Goal: Task Accomplishment & Management: Manage account settings

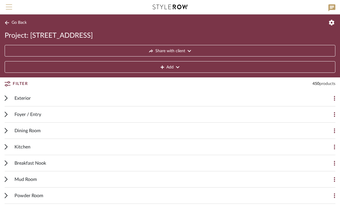
click at [8, 8] on span "Menu" at bounding box center [9, 8] width 6 height 9
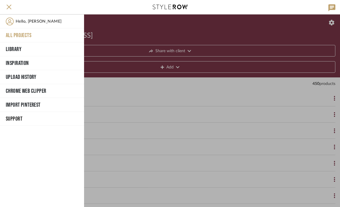
click at [19, 35] on button "All Projects" at bounding box center [42, 35] width 84 height 14
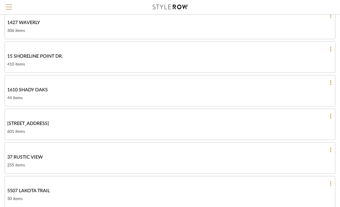
click at [63, 161] on link "37 RUSTIC VIEW 255 items" at bounding box center [170, 157] width 331 height 31
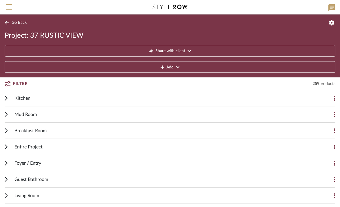
click at [7, 98] on icon at bounding box center [6, 98] width 3 height 6
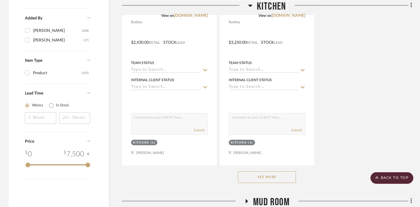
scroll to position [798, 0]
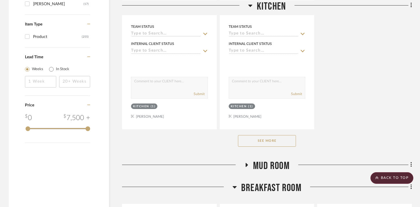
click at [255, 139] on button "See More" at bounding box center [267, 141] width 58 height 12
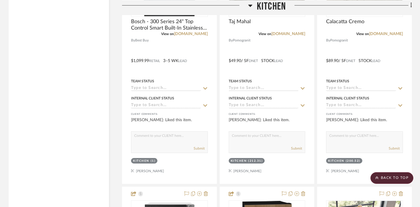
scroll to position [1516, 0]
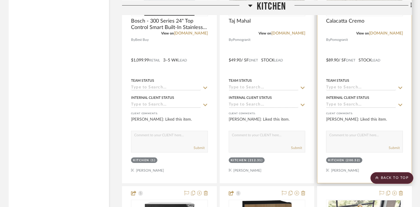
click at [371, 71] on div at bounding box center [365, 56] width 94 height 254
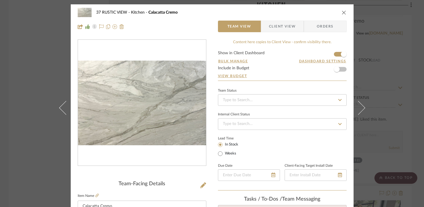
scroll to position [0, 0]
click at [335, 71] on span "button" at bounding box center [337, 69] width 6 height 6
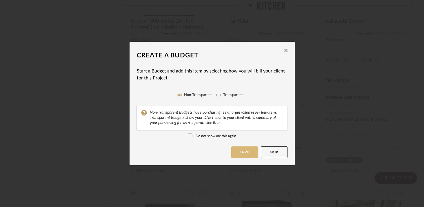
click at [243, 153] on button "Save" at bounding box center [245, 153] width 27 height 12
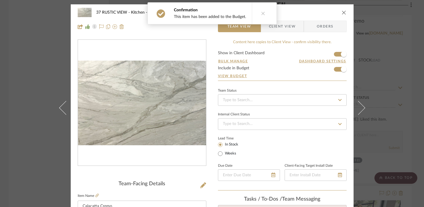
click at [342, 12] on icon "close" at bounding box center [344, 12] width 5 height 5
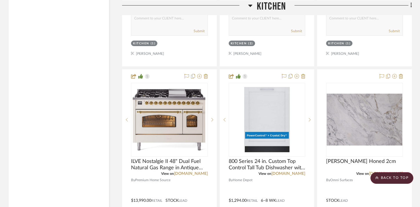
scroll to position [2925, 0]
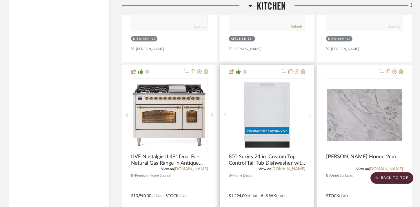
click at [263, 168] on div at bounding box center [267, 192] width 94 height 254
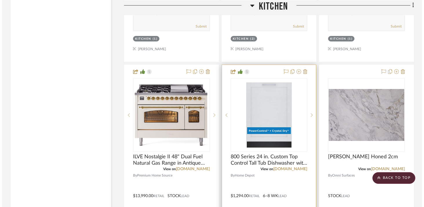
scroll to position [0, 0]
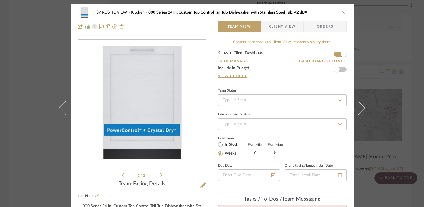
click at [342, 12] on icon "close" at bounding box center [344, 12] width 5 height 5
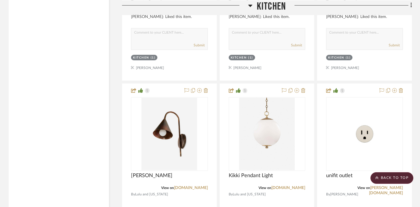
scroll to position [4215, 0]
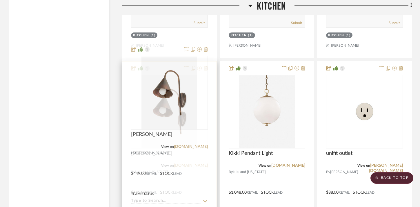
click at [168, 62] on div at bounding box center [169, 189] width 94 height 254
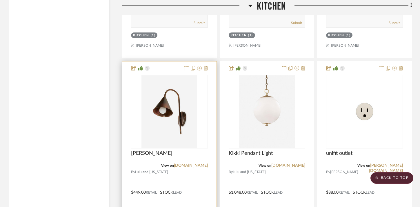
click at [166, 62] on div at bounding box center [169, 189] width 94 height 254
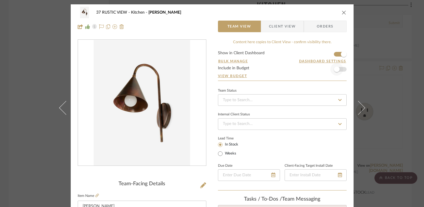
scroll to position [0, 0]
click at [336, 69] on span "button" at bounding box center [337, 69] width 6 height 6
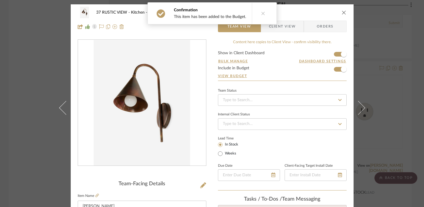
click at [342, 12] on icon "close" at bounding box center [344, 12] width 5 height 5
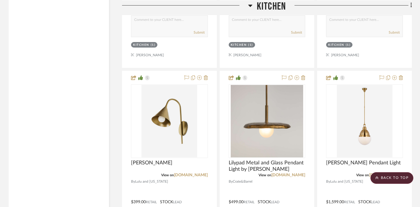
scroll to position [5239, 0]
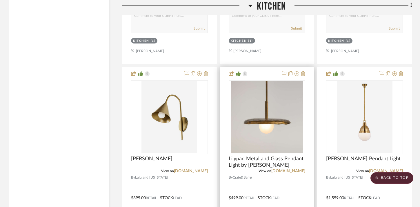
click at [273, 159] on div at bounding box center [267, 194] width 94 height 254
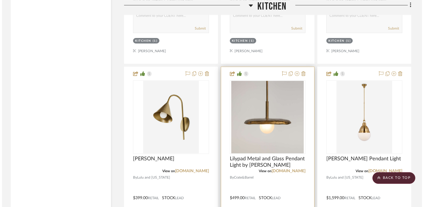
scroll to position [0, 0]
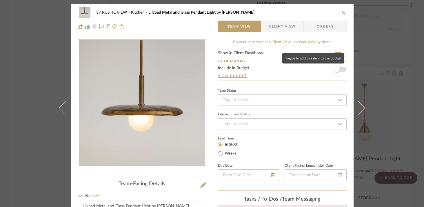
click at [334, 69] on span "button" at bounding box center [337, 69] width 6 height 6
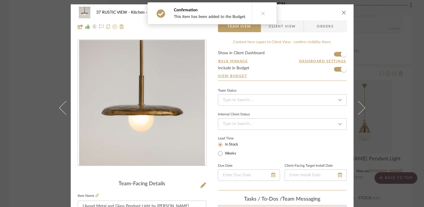
click at [342, 12] on icon "close" at bounding box center [344, 12] width 5 height 5
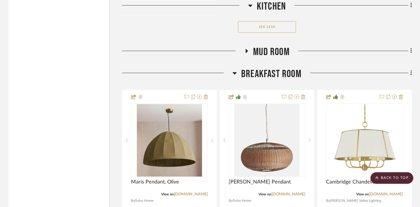
scroll to position [6064, 0]
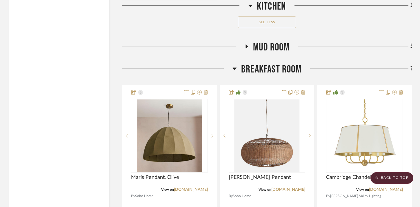
click at [249, 44] on icon at bounding box center [246, 46] width 7 height 4
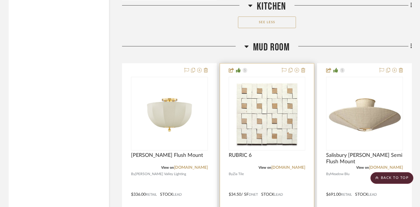
click at [265, 85] on div at bounding box center [267, 114] width 77 height 74
click at [270, 81] on img "0" at bounding box center [267, 113] width 73 height 73
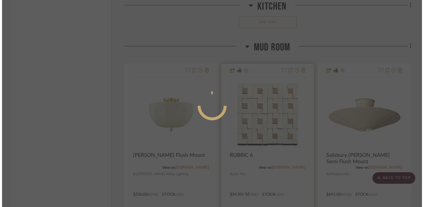
scroll to position [0, 0]
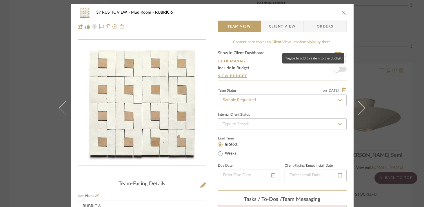
click at [339, 68] on span "button" at bounding box center [337, 69] width 13 height 13
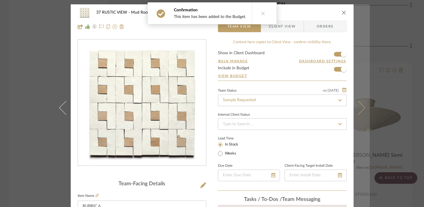
click at [362, 106] on button at bounding box center [362, 107] width 16 height 207
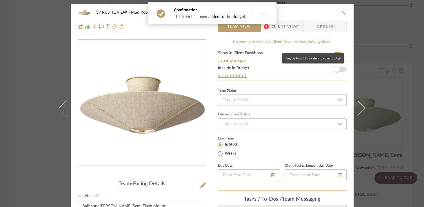
click at [339, 67] on span "button" at bounding box center [337, 69] width 13 height 13
click at [343, 12] on icon "close" at bounding box center [344, 12] width 5 height 5
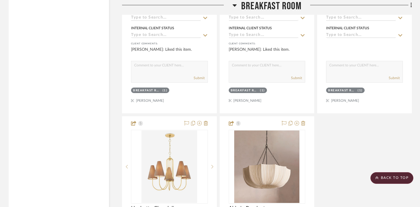
scroll to position [7075, 0]
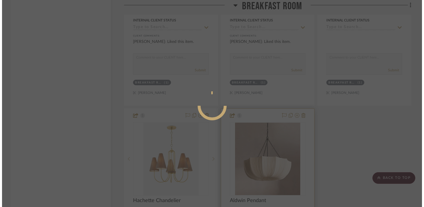
scroll to position [0, 0]
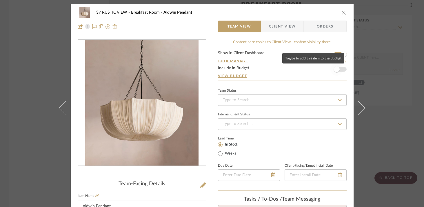
click at [335, 70] on span "button" at bounding box center [337, 69] width 6 height 6
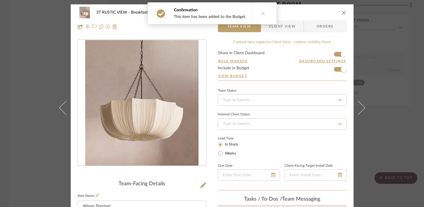
click at [342, 13] on icon "close" at bounding box center [344, 12] width 5 height 5
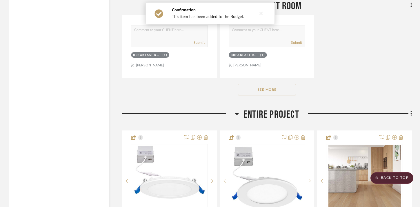
scroll to position [7361, 0]
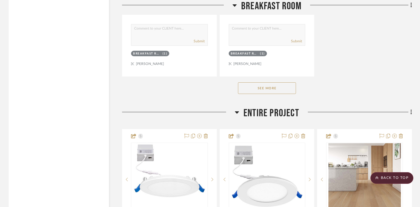
click at [267, 82] on button "See More" at bounding box center [267, 88] width 58 height 12
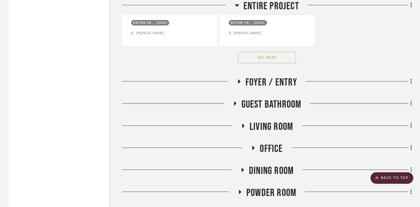
scroll to position [8986, 0]
click at [239, 79] on icon at bounding box center [240, 81] width 2 height 4
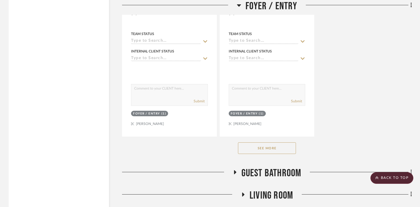
scroll to position [9734, 0]
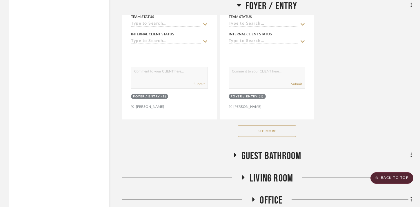
click at [255, 125] on button "See More" at bounding box center [267, 131] width 58 height 12
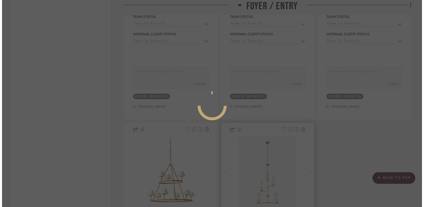
scroll to position [0, 0]
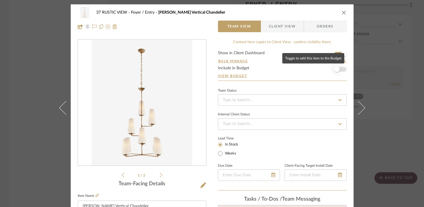
click at [338, 69] on span "button" at bounding box center [337, 69] width 13 height 13
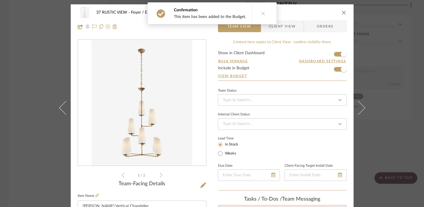
click at [342, 13] on icon "close" at bounding box center [344, 12] width 5 height 5
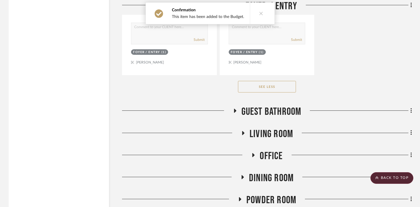
scroll to position [10038, 0]
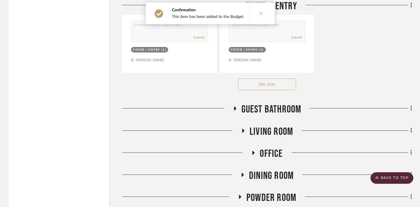
click at [236, 106] on icon at bounding box center [235, 108] width 7 height 4
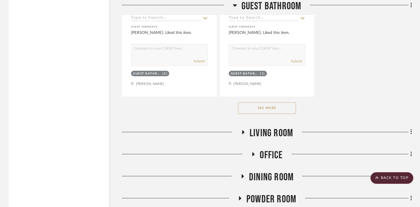
scroll to position [10836, 0]
click at [256, 102] on button "See More" at bounding box center [267, 108] width 58 height 12
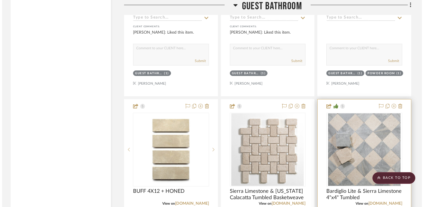
scroll to position [0, 0]
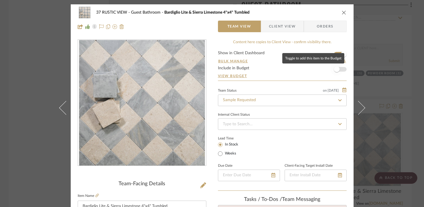
click at [338, 70] on span "button" at bounding box center [337, 69] width 13 height 13
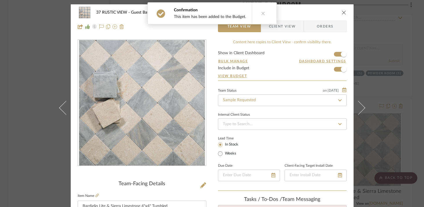
click at [342, 12] on icon "close" at bounding box center [344, 12] width 5 height 5
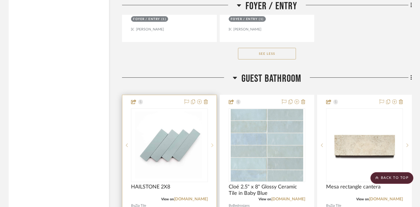
scroll to position [10068, 0]
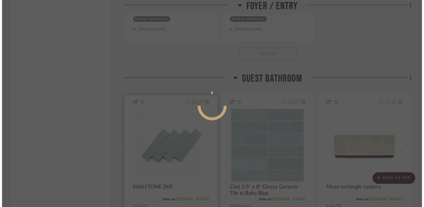
scroll to position [0, 0]
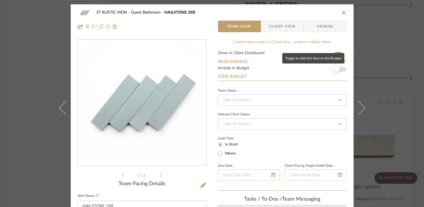
click at [335, 68] on span "button" at bounding box center [337, 69] width 6 height 6
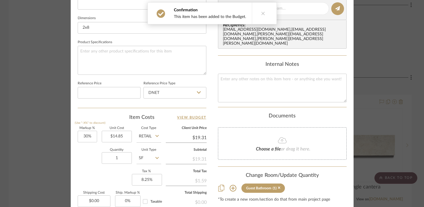
scroll to position [268, 0]
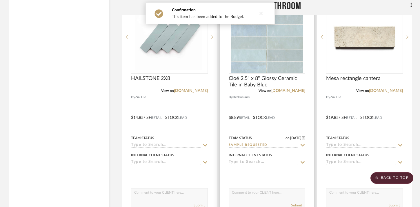
scroll to position [10178, 0]
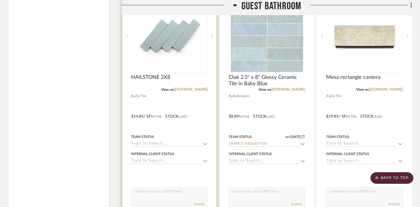
click at [163, 58] on div at bounding box center [169, 112] width 94 height 254
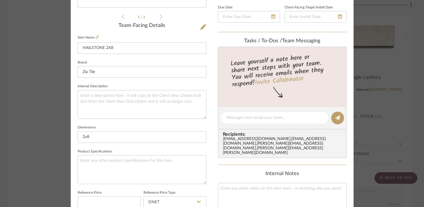
scroll to position [262, 0]
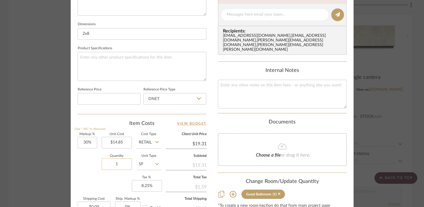
click at [123, 162] on input "1" at bounding box center [117, 164] width 30 height 12
type input "120"
click at [81, 165] on div "Quantity 120 Unit Type SF" at bounding box center [120, 165] width 84 height 21
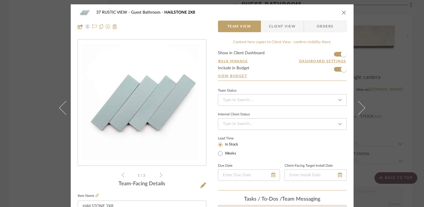
scroll to position [0, 0]
click at [342, 11] on icon "close" at bounding box center [344, 12] width 5 height 5
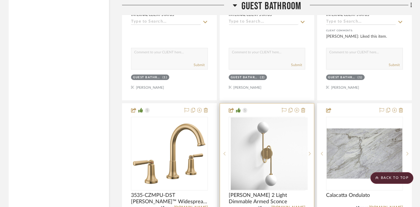
scroll to position [10575, 0]
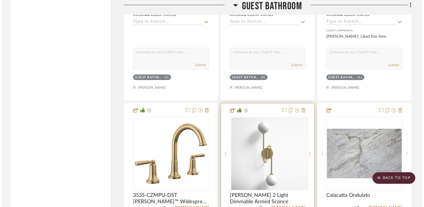
scroll to position [0, 0]
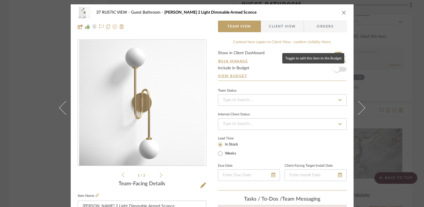
click at [340, 69] on span "button" at bounding box center [337, 69] width 13 height 13
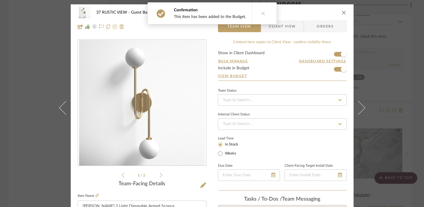
click at [343, 13] on icon "close" at bounding box center [344, 12] width 5 height 5
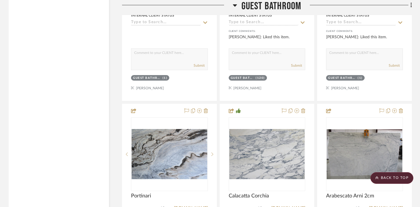
scroll to position [11608, 0]
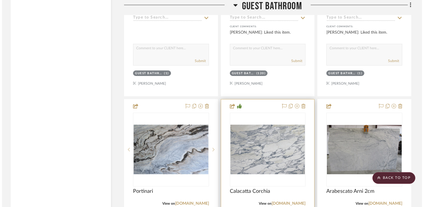
scroll to position [0, 0]
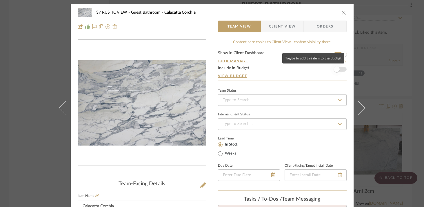
click at [334, 71] on span "button" at bounding box center [337, 69] width 6 height 6
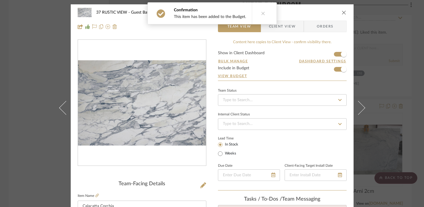
click at [342, 11] on icon "close" at bounding box center [344, 12] width 5 height 5
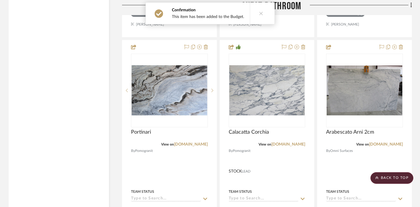
scroll to position [11667, 0]
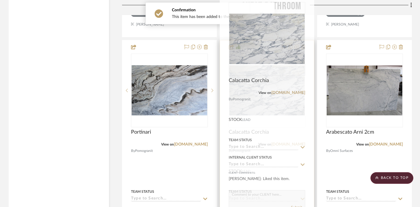
click at [264, 118] on div at bounding box center [267, 167] width 94 height 254
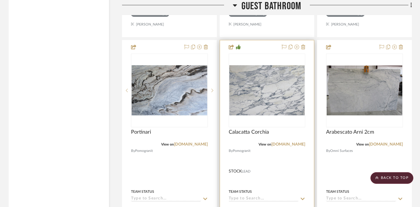
click at [274, 110] on div at bounding box center [267, 167] width 94 height 254
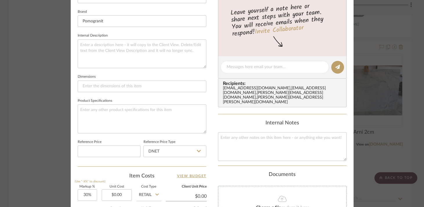
scroll to position [321, 0]
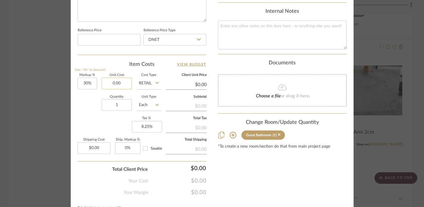
click at [125, 83] on input "0.00" at bounding box center [117, 84] width 30 height 12
drag, startPoint x: 123, startPoint y: 80, endPoint x: 104, endPoint y: 80, distance: 19.1
click at [104, 80] on input "0.00" at bounding box center [117, 84] width 30 height 12
type input "$3,200.00"
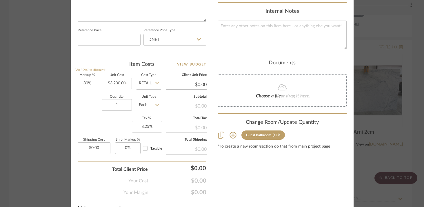
type input "$4,160.00"
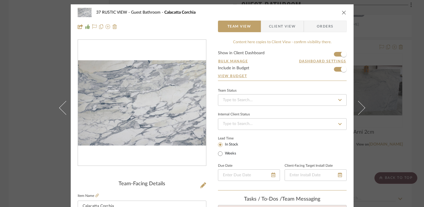
scroll to position [0, 0]
click at [342, 12] on icon "close" at bounding box center [344, 12] width 5 height 5
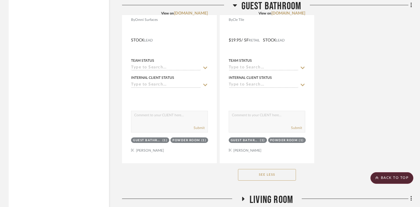
scroll to position [12061, 0]
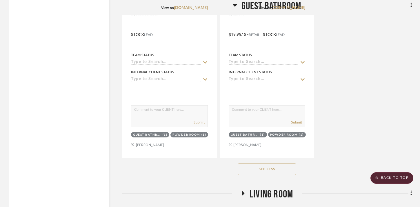
click at [243, 191] on icon at bounding box center [243, 193] width 7 height 4
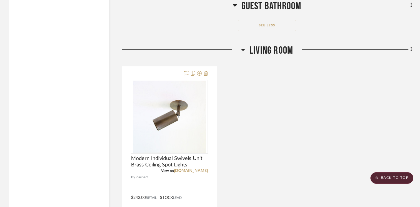
scroll to position [12208, 0]
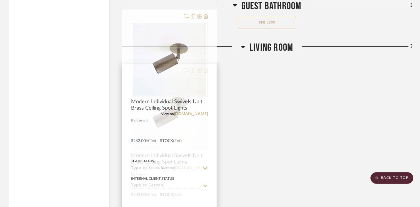
click at [202, 142] on div at bounding box center [169, 191] width 94 height 254
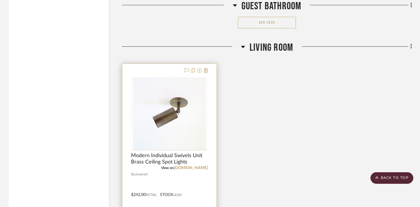
click at [201, 133] on div at bounding box center [169, 191] width 94 height 254
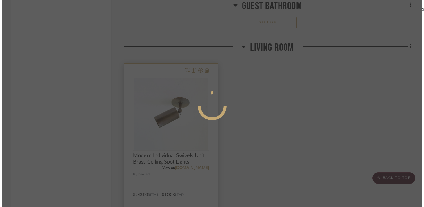
scroll to position [0, 0]
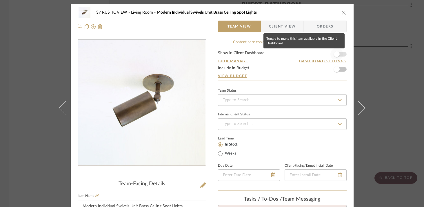
click at [337, 54] on span "button" at bounding box center [337, 54] width 6 height 6
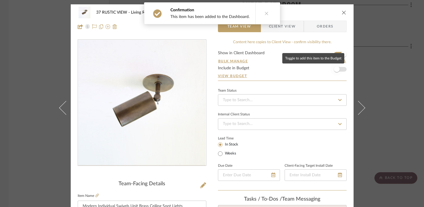
click at [337, 71] on span "button" at bounding box center [337, 69] width 6 height 6
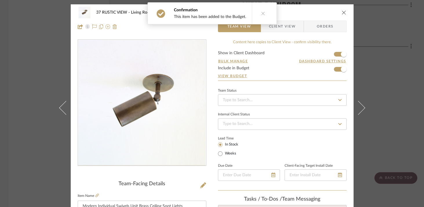
click at [344, 11] on icon "close" at bounding box center [344, 12] width 5 height 5
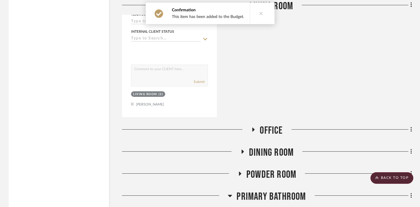
scroll to position [12413, 0]
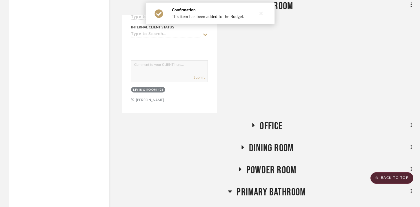
click at [253, 123] on fa-icon at bounding box center [253, 127] width 4 height 8
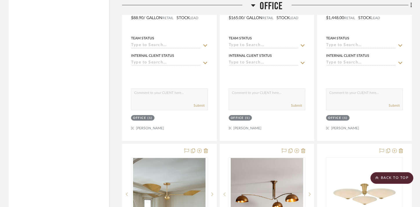
scroll to position [12678, 0]
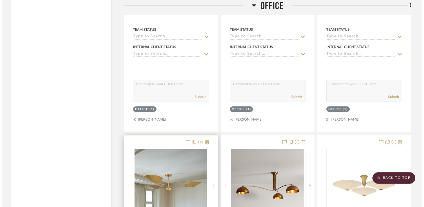
scroll to position [0, 0]
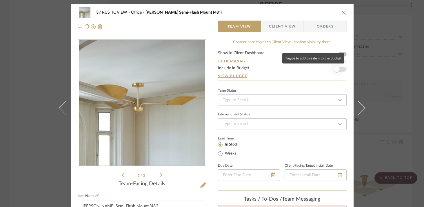
click at [339, 71] on span "button" at bounding box center [337, 69] width 13 height 13
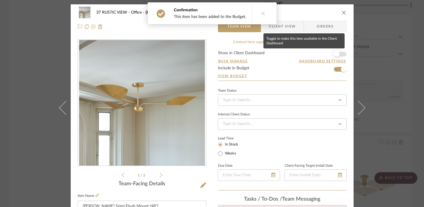
click at [338, 53] on span "button" at bounding box center [337, 54] width 13 height 13
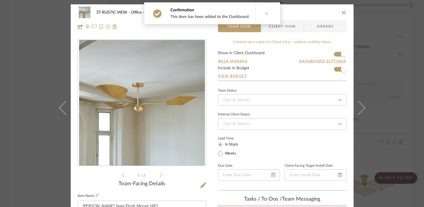
click at [342, 14] on icon "close" at bounding box center [344, 12] width 5 height 5
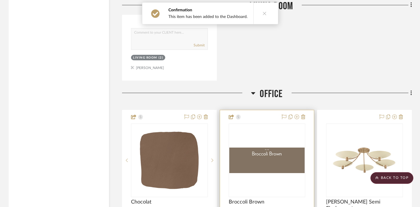
scroll to position [12440, 0]
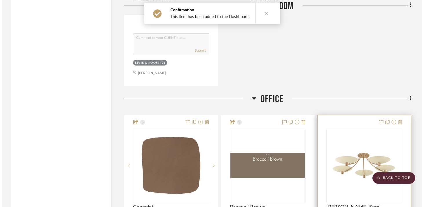
scroll to position [0, 0]
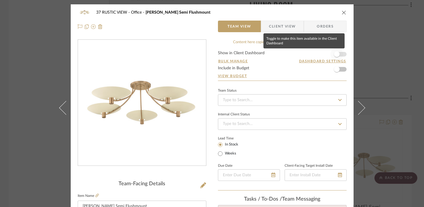
click at [336, 51] on span "button" at bounding box center [337, 54] width 13 height 13
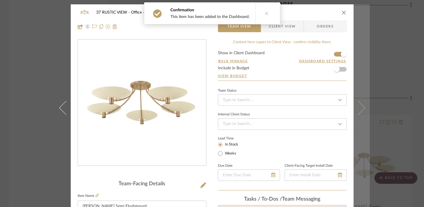
click at [364, 105] on button at bounding box center [362, 107] width 16 height 207
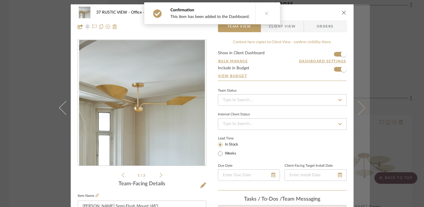
click at [358, 101] on button at bounding box center [362, 107] width 16 height 207
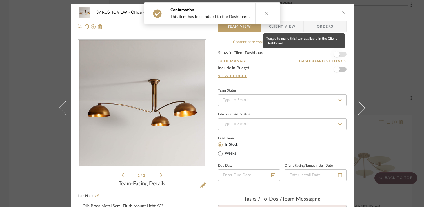
click at [337, 53] on span "button" at bounding box center [337, 54] width 6 height 6
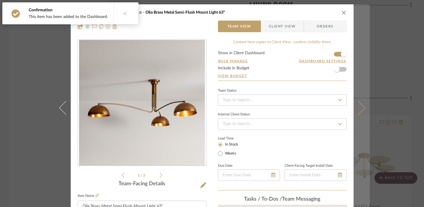
click at [357, 57] on button at bounding box center [362, 107] width 16 height 207
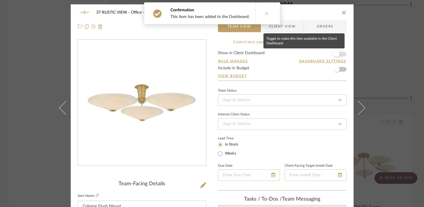
click at [336, 55] on span "button" at bounding box center [337, 54] width 6 height 6
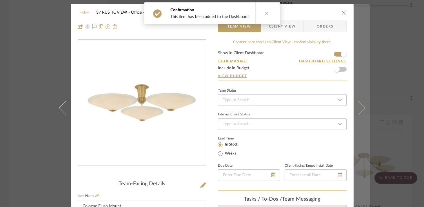
click at [359, 58] on button at bounding box center [362, 107] width 16 height 207
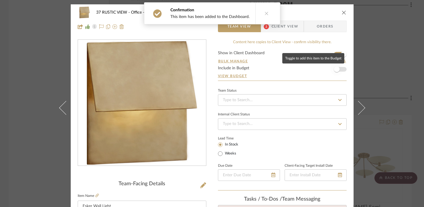
click at [337, 70] on span "button" at bounding box center [337, 69] width 6 height 6
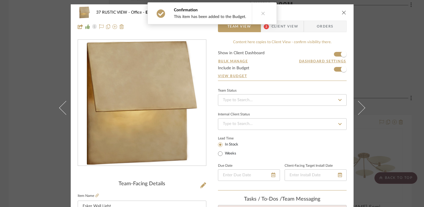
click at [342, 13] on icon "close" at bounding box center [344, 12] width 5 height 5
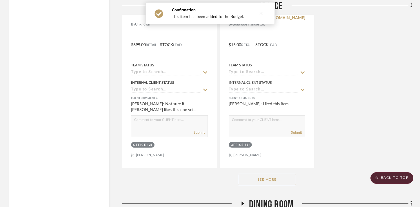
scroll to position [13163, 0]
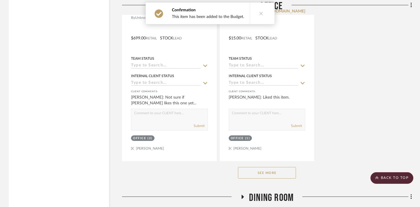
click at [279, 167] on button "See More" at bounding box center [267, 173] width 58 height 12
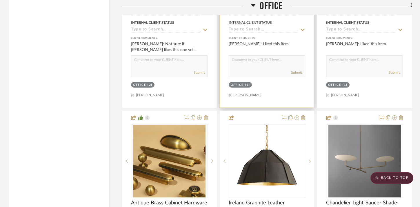
scroll to position [13230, 0]
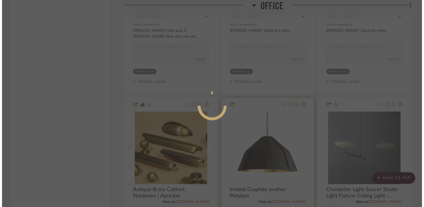
scroll to position [0, 0]
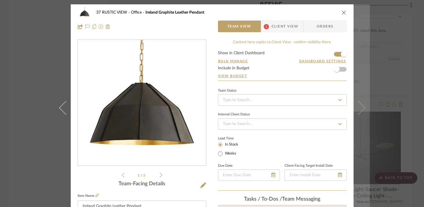
click at [355, 98] on button at bounding box center [362, 107] width 16 height 207
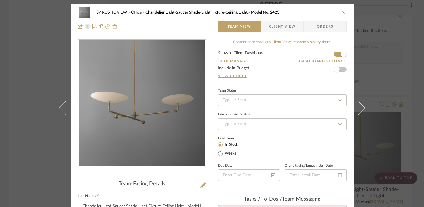
click at [342, 12] on icon "close" at bounding box center [344, 12] width 5 height 5
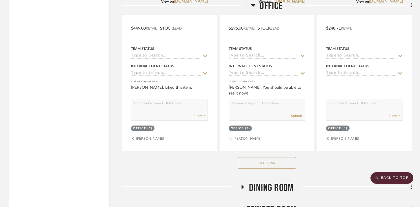
scroll to position [13683, 0]
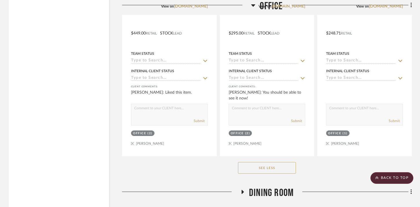
click at [243, 190] on icon at bounding box center [243, 192] width 2 height 4
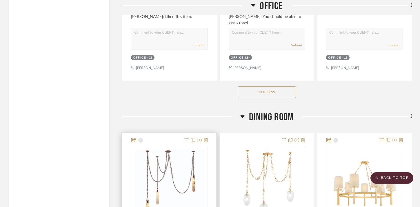
scroll to position [13768, 0]
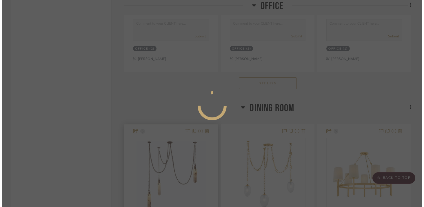
scroll to position [0, 0]
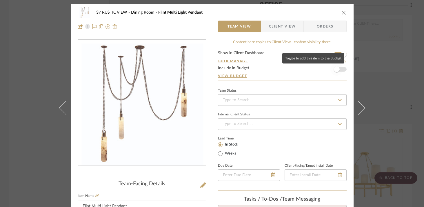
click at [335, 71] on span "button" at bounding box center [337, 69] width 6 height 6
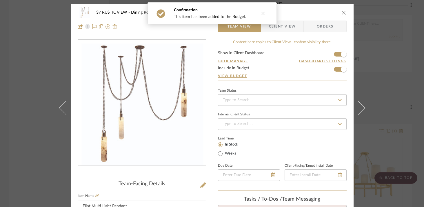
click at [342, 14] on icon "close" at bounding box center [344, 12] width 5 height 5
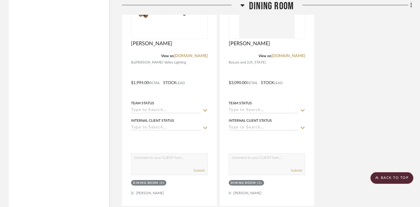
scroll to position [14461, 0]
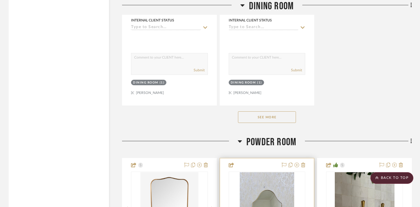
scroll to position [14555, 0]
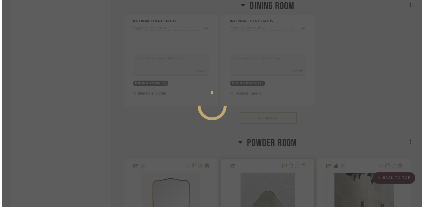
scroll to position [0, 0]
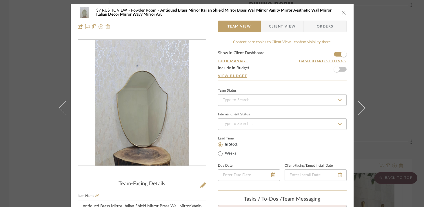
click at [342, 13] on icon "close" at bounding box center [344, 12] width 5 height 5
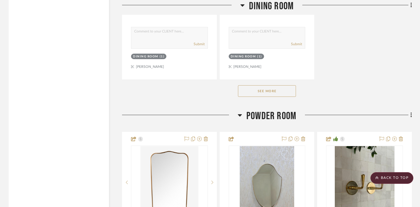
scroll to position [14583, 0]
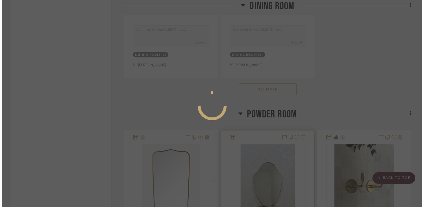
scroll to position [0, 0]
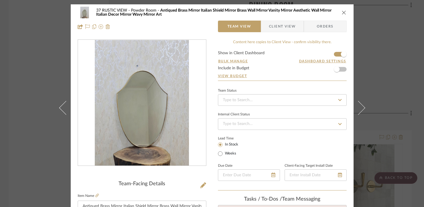
click at [342, 12] on icon "close" at bounding box center [344, 12] width 5 height 5
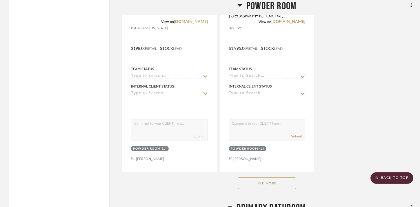
scroll to position [15313, 0]
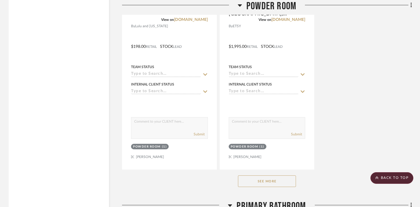
click at [266, 176] on button "See More" at bounding box center [267, 182] width 58 height 12
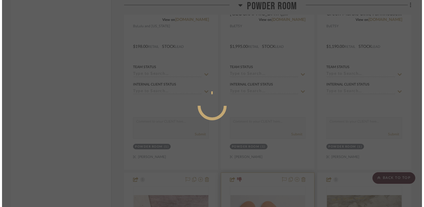
scroll to position [0, 0]
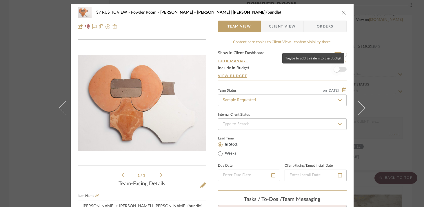
click at [337, 71] on span "button" at bounding box center [337, 69] width 13 height 13
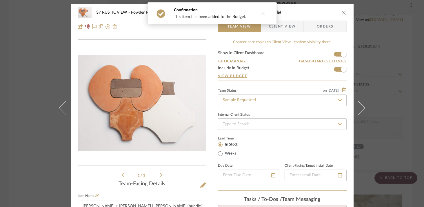
click at [342, 14] on icon "close" at bounding box center [344, 12] width 5 height 5
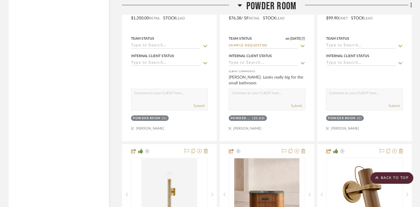
scroll to position [15608, 0]
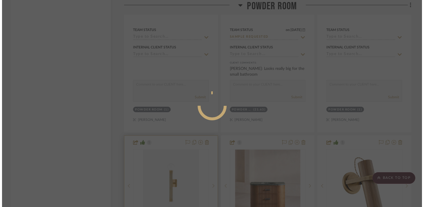
scroll to position [0, 0]
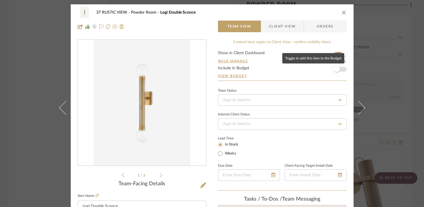
click at [336, 69] on span "button" at bounding box center [337, 69] width 6 height 6
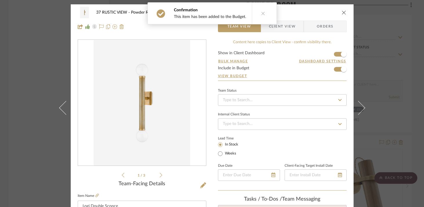
click at [342, 13] on icon "close" at bounding box center [344, 12] width 5 height 5
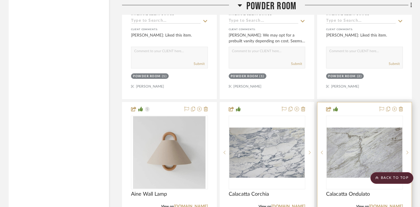
scroll to position [15897, 0]
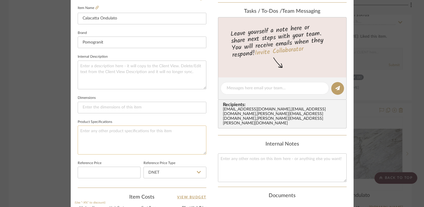
scroll to position [291, 0]
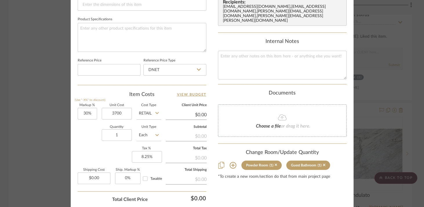
type input "$3,700.00"
type input "$4,810.00"
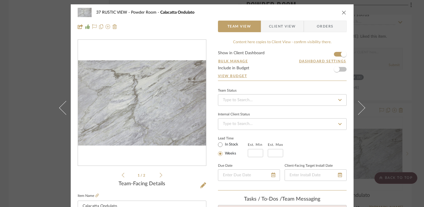
scroll to position [0, 0]
click at [337, 69] on span "button" at bounding box center [337, 69] width 6 height 6
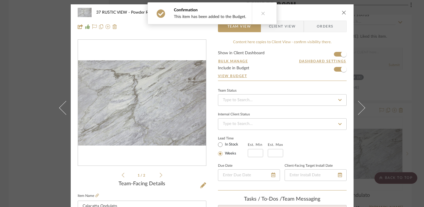
click at [342, 12] on icon "close" at bounding box center [344, 12] width 5 height 5
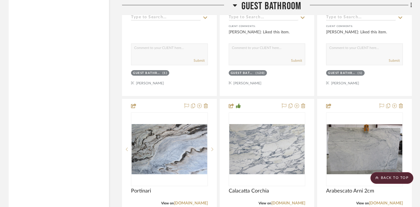
scroll to position [11605, 0]
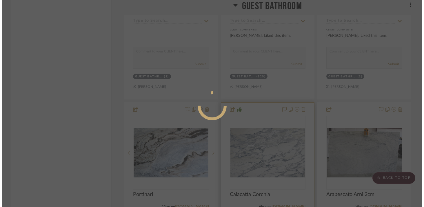
scroll to position [0, 0]
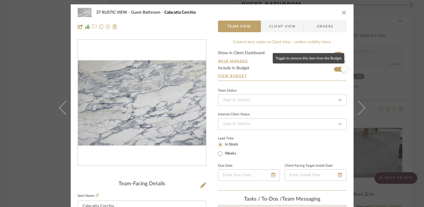
click at [343, 71] on span "button" at bounding box center [344, 69] width 6 height 6
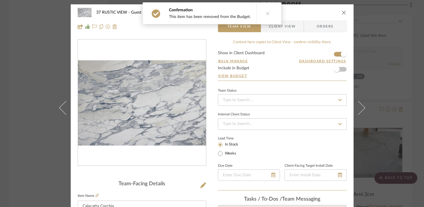
click at [342, 12] on icon "close" at bounding box center [344, 12] width 5 height 5
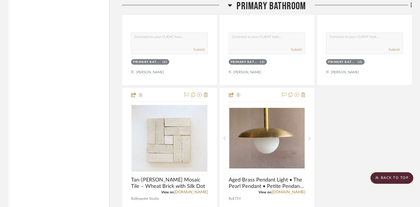
scroll to position [17264, 0]
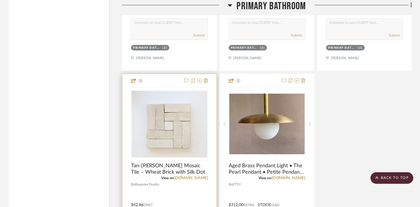
click at [171, 124] on div at bounding box center [169, 201] width 94 height 254
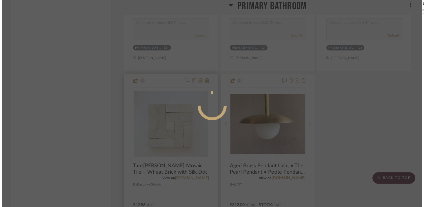
scroll to position [0, 0]
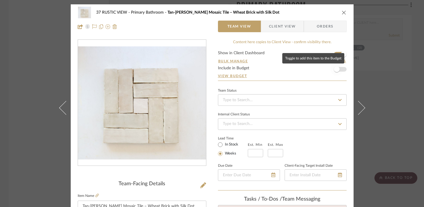
click at [334, 72] on span "button" at bounding box center [337, 69] width 6 height 6
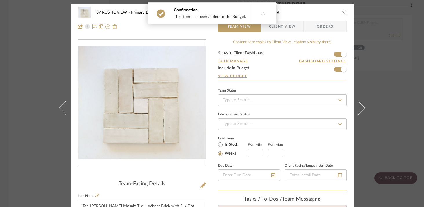
click at [342, 12] on icon "close" at bounding box center [344, 12] width 5 height 5
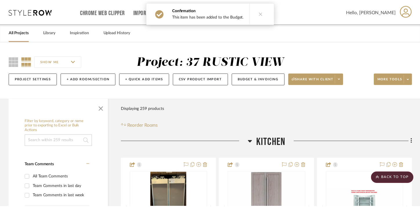
scroll to position [17264, 0]
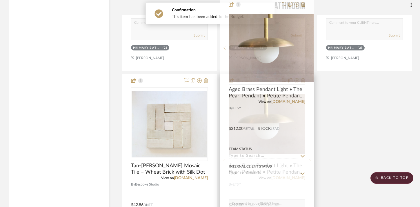
click at [269, 115] on div at bounding box center [267, 201] width 94 height 254
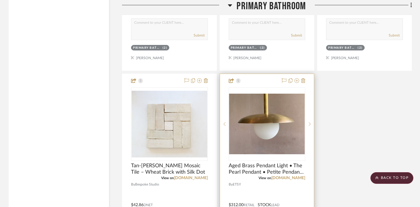
click at [264, 115] on div at bounding box center [267, 201] width 94 height 254
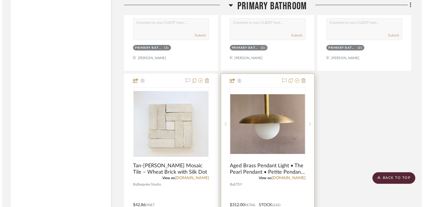
scroll to position [0, 0]
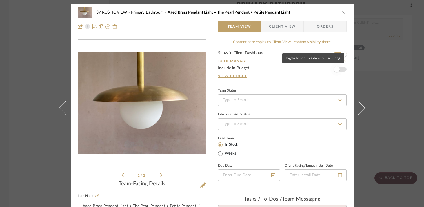
click at [336, 68] on span "button" at bounding box center [337, 69] width 6 height 6
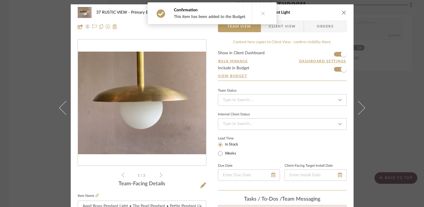
click at [343, 13] on icon "close" at bounding box center [344, 12] width 5 height 5
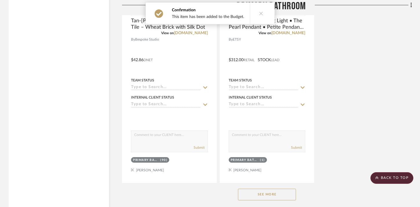
scroll to position [17414, 0]
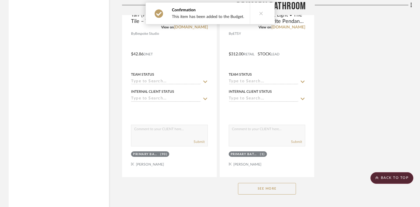
click at [283, 183] on button "See More" at bounding box center [267, 189] width 58 height 12
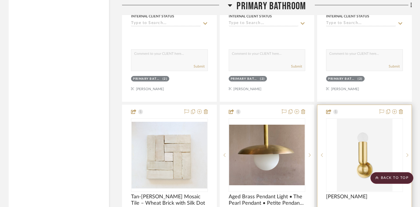
scroll to position [17227, 0]
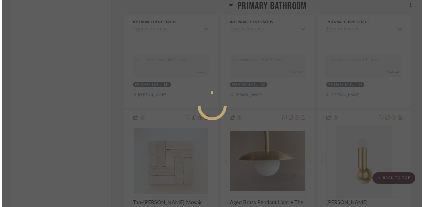
scroll to position [0, 0]
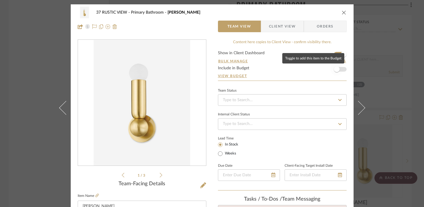
click at [336, 70] on span "button" at bounding box center [337, 69] width 6 height 6
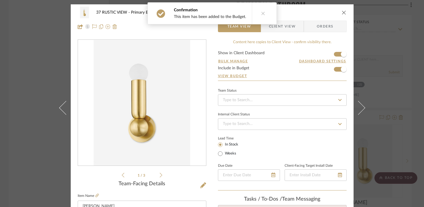
click at [343, 14] on icon "close" at bounding box center [344, 12] width 5 height 5
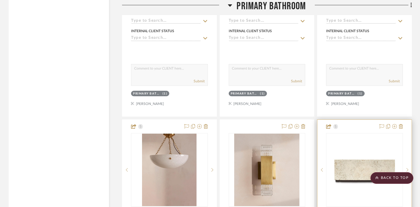
scroll to position [18249, 0]
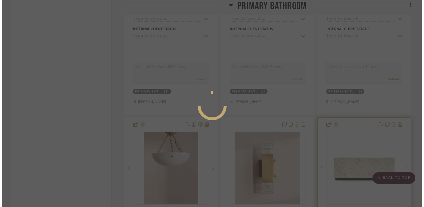
scroll to position [0, 0]
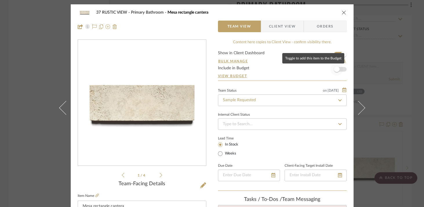
click at [335, 70] on span "button" at bounding box center [337, 69] width 6 height 6
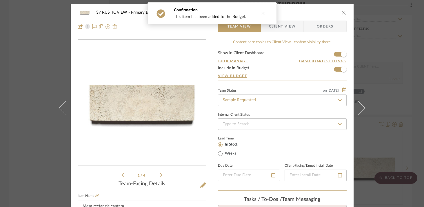
click at [342, 13] on icon "close" at bounding box center [344, 12] width 5 height 5
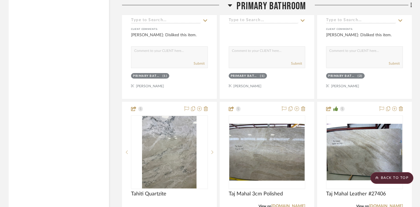
scroll to position [19296, 0]
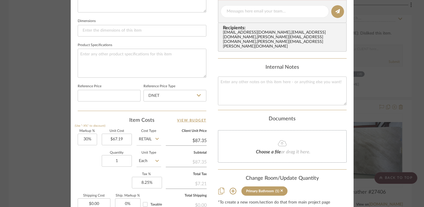
scroll to position [264, 0]
click at [123, 160] on input "1" at bounding box center [117, 162] width 30 height 12
click at [86, 166] on div "Quantity 75 Unit Type Each" at bounding box center [120, 162] width 84 height 21
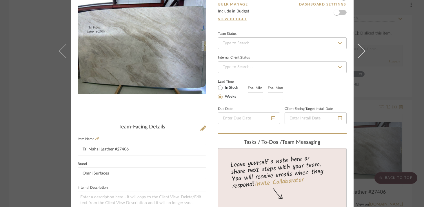
scroll to position [0, 0]
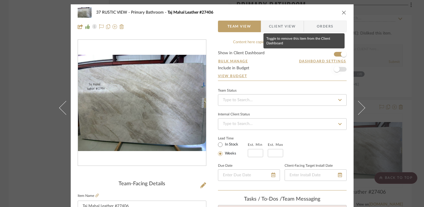
click at [336, 70] on span "button" at bounding box center [337, 69] width 6 height 6
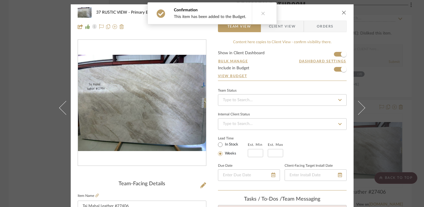
click at [342, 11] on icon "close" at bounding box center [344, 12] width 5 height 5
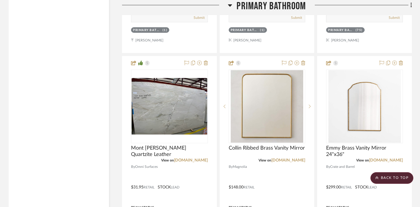
scroll to position [19599, 0]
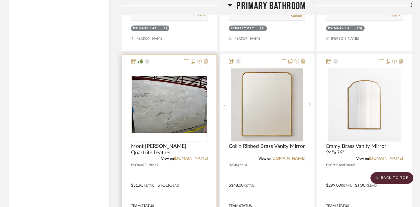
click at [189, 89] on div at bounding box center [169, 182] width 94 height 254
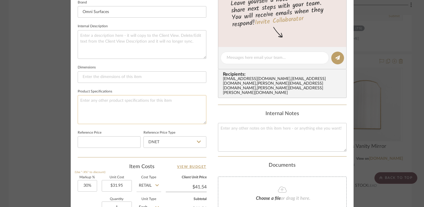
scroll to position [286, 0]
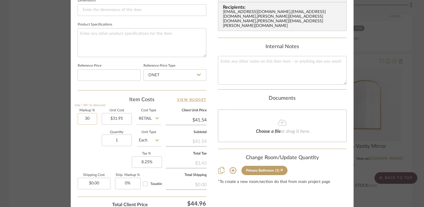
click at [84, 116] on input "30" at bounding box center [87, 119] width 19 height 12
click at [93, 150] on div "Quantity 1 Unit Type Each" at bounding box center [120, 141] width 84 height 21
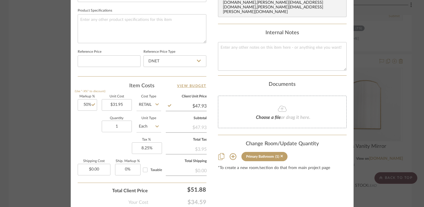
scroll to position [309, 0]
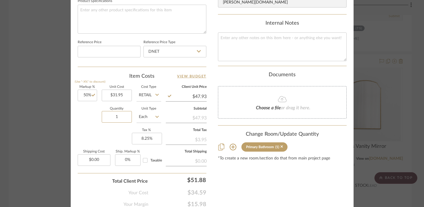
drag, startPoint x: 118, startPoint y: 116, endPoint x: 98, endPoint y: 116, distance: 20.3
click at [98, 116] on div "Quantity 1 Unit Type Each" at bounding box center [120, 117] width 84 height 21
click at [84, 93] on input "50" at bounding box center [87, 96] width 19 height 12
click at [88, 134] on div "Markup % (Use "-X%" to discount) 60% Unit Cost $31.95 Cost Type Retail Client U…" at bounding box center [142, 128] width 129 height 85
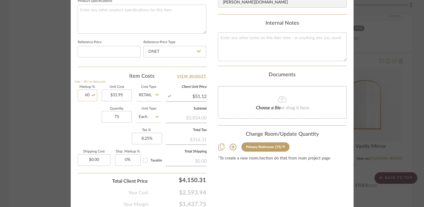
click at [84, 93] on input "60" at bounding box center [87, 96] width 19 height 12
click at [86, 124] on div "Quantity 75 Unit Type Each" at bounding box center [120, 117] width 84 height 21
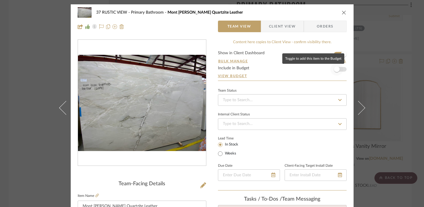
click at [336, 70] on span "button" at bounding box center [337, 69] width 6 height 6
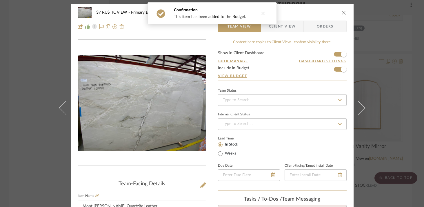
click at [344, 10] on button "close" at bounding box center [344, 12] width 5 height 5
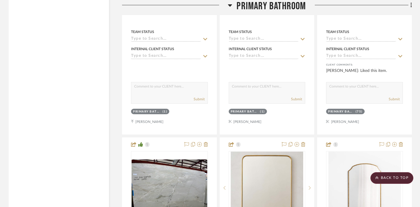
scroll to position [19512, 0]
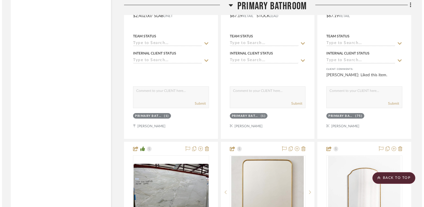
scroll to position [0, 0]
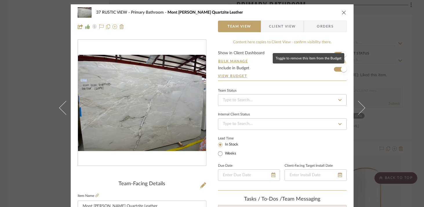
click at [341, 71] on span "button" at bounding box center [344, 69] width 6 height 6
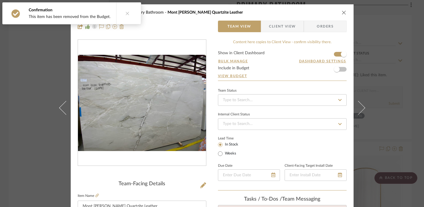
click at [343, 13] on icon "close" at bounding box center [344, 12] width 5 height 5
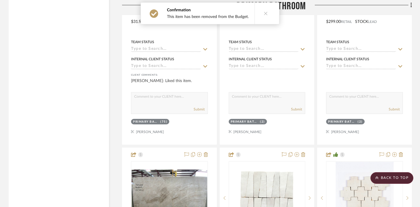
scroll to position [19763, 0]
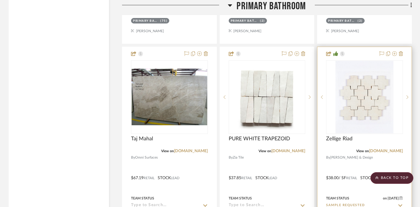
scroll to position [19870, 0]
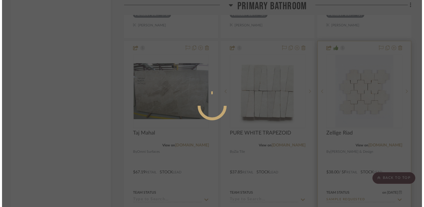
scroll to position [0, 0]
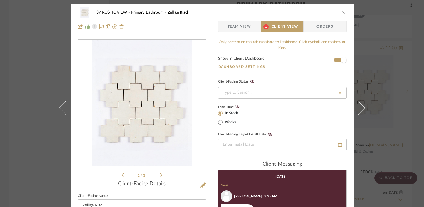
click at [241, 27] on span "Team View" at bounding box center [240, 27] width 24 height 12
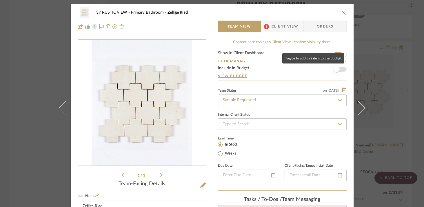
click at [336, 71] on span "button" at bounding box center [337, 69] width 6 height 6
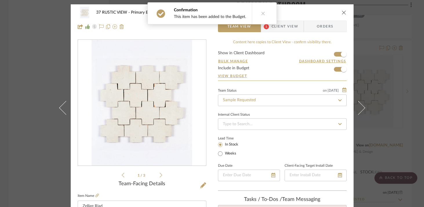
click at [343, 12] on icon "close" at bounding box center [344, 12] width 5 height 5
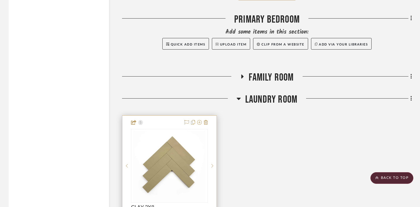
scroll to position [20442, 0]
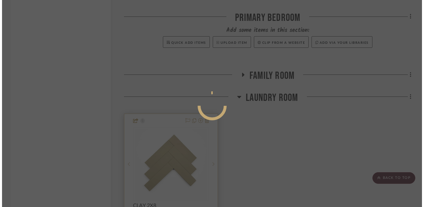
scroll to position [0, 0]
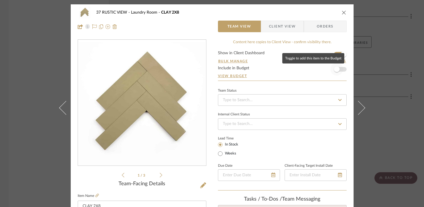
click at [334, 70] on span "button" at bounding box center [337, 69] width 6 height 6
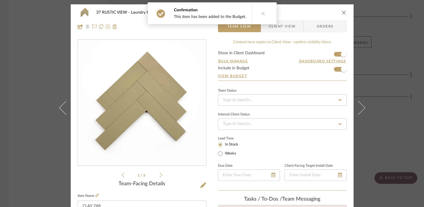
click at [343, 12] on icon "close" at bounding box center [344, 12] width 5 height 5
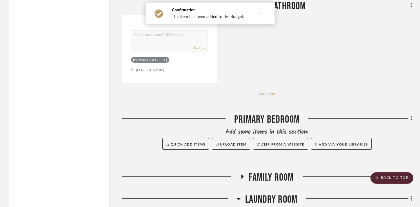
scroll to position [20337, 0]
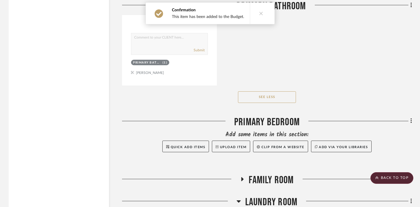
click at [243, 177] on icon at bounding box center [243, 179] width 2 height 4
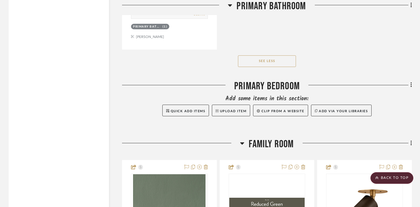
scroll to position [20378, 0]
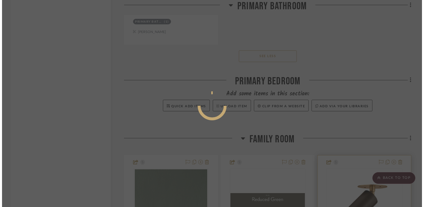
scroll to position [0, 0]
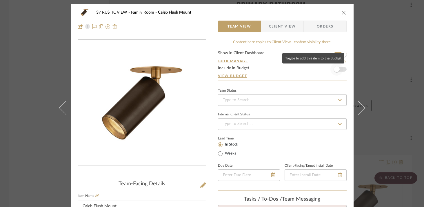
click at [338, 69] on span "button" at bounding box center [337, 69] width 13 height 13
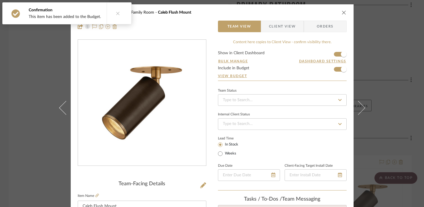
click at [342, 12] on icon "close" at bounding box center [344, 12] width 5 height 5
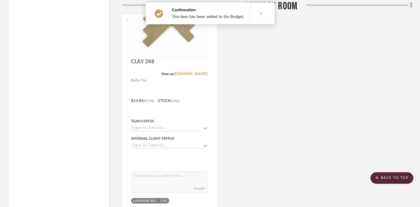
scroll to position [20847, 0]
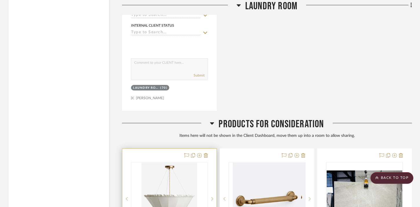
scroll to position [20964, 0]
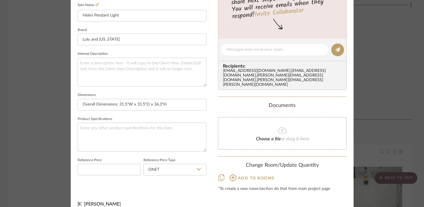
scroll to position [191, 0]
click at [232, 175] on icon at bounding box center [233, 178] width 7 height 7
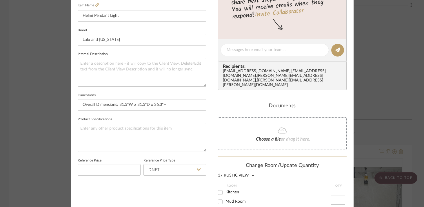
click at [219, 207] on input "Breakfast Room" at bounding box center [220, 211] width 9 height 9
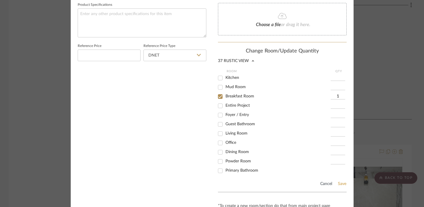
click at [338, 182] on button "Save" at bounding box center [342, 184] width 9 height 5
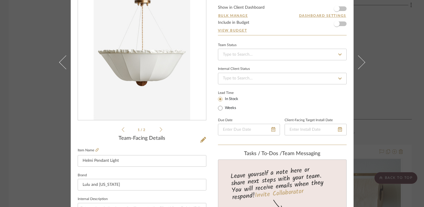
scroll to position [0, 0]
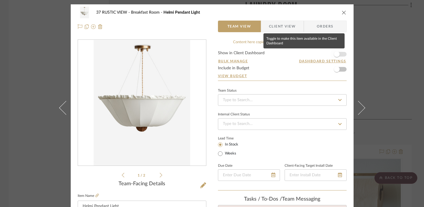
click at [336, 55] on span "button" at bounding box center [337, 54] width 6 height 6
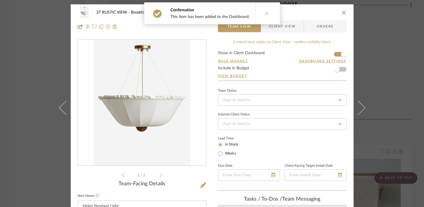
click at [342, 11] on icon "close" at bounding box center [344, 12] width 5 height 5
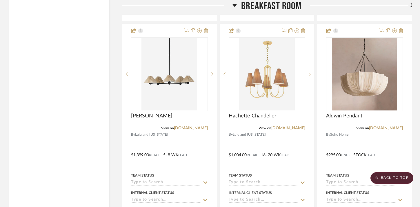
scroll to position [7161, 0]
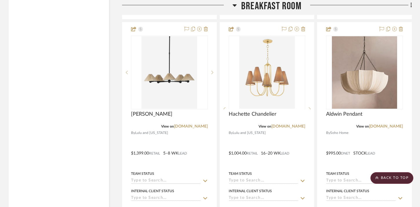
click at [232, 5] on div at bounding box center [177, 7] width 111 height 15
click at [237, 5] on h3 "Breakfast Room" at bounding box center [267, 6] width 69 height 12
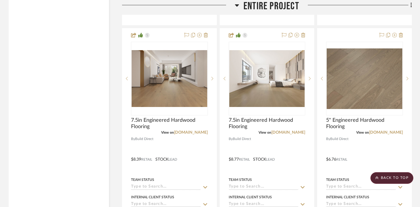
scroll to position [6920, 0]
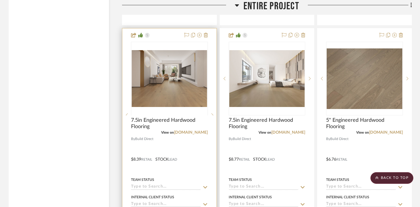
click at [176, 123] on img at bounding box center [170, 151] width 76 height 57
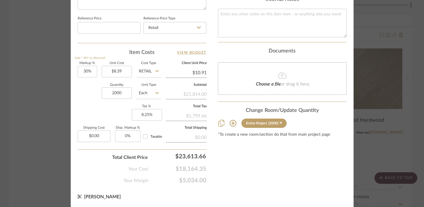
scroll to position [0, 0]
click at [114, 92] on input "2000" at bounding box center [117, 93] width 30 height 12
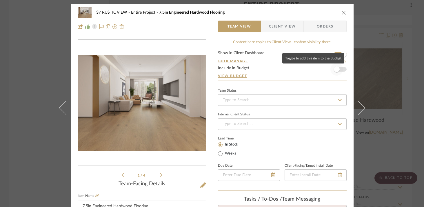
click at [335, 70] on span "button" at bounding box center [337, 69] width 6 height 6
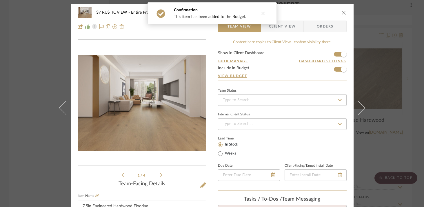
click at [342, 12] on icon "close" at bounding box center [344, 12] width 5 height 5
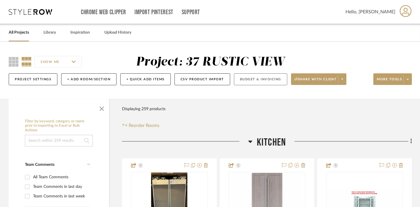
click at [250, 79] on button "Budget & Invoicing" at bounding box center [260, 79] width 53 height 12
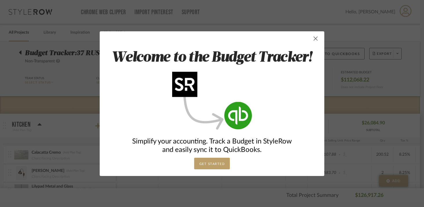
click at [311, 38] on span "button" at bounding box center [316, 39] width 12 height 12
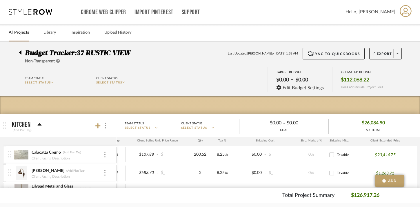
click at [20, 50] on icon at bounding box center [20, 52] width 3 height 7
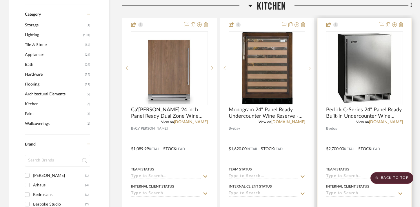
scroll to position [403, 0]
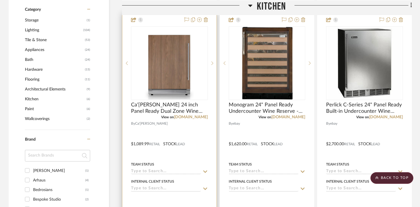
click at [161, 21] on div at bounding box center [169, 140] width 94 height 254
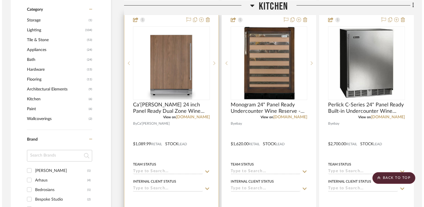
scroll to position [0, 0]
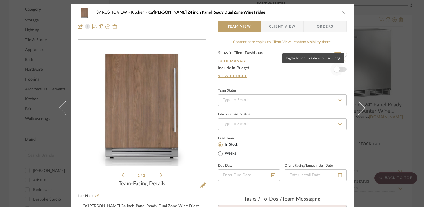
click at [337, 68] on span "button" at bounding box center [337, 69] width 6 height 6
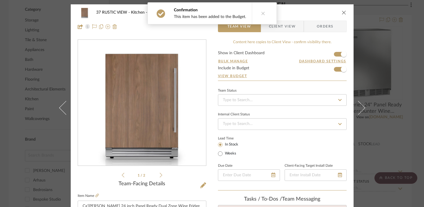
click at [342, 12] on icon "close" at bounding box center [344, 12] width 5 height 5
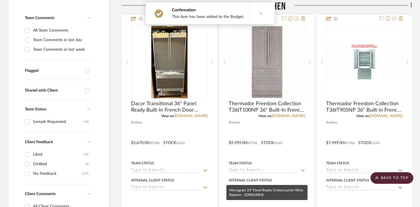
scroll to position [147, 0]
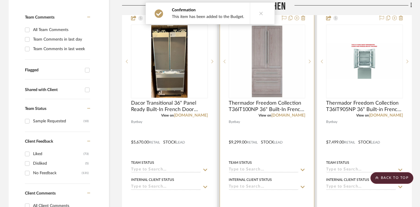
click at [267, 131] on div at bounding box center [267, 138] width 94 height 254
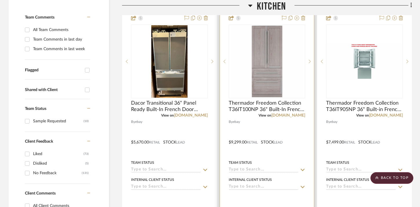
click at [268, 127] on div at bounding box center [267, 138] width 94 height 254
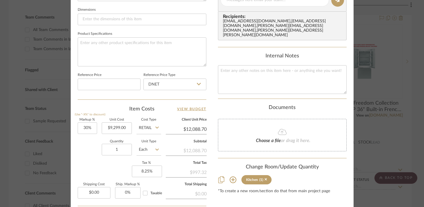
scroll to position [281, 0]
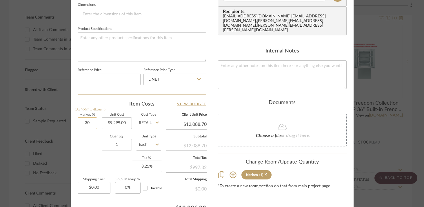
click at [84, 122] on input "30" at bounding box center [87, 124] width 19 height 12
click at [91, 145] on div "Quantity 1 Unit Type Each" at bounding box center [120, 145] width 84 height 21
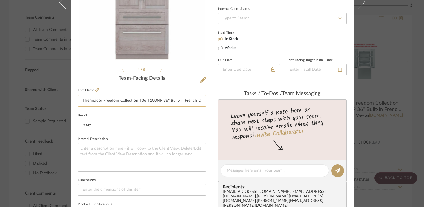
scroll to position [121, 0]
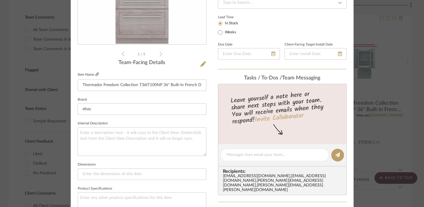
click at [95, 75] on icon at bounding box center [96, 74] width 3 height 3
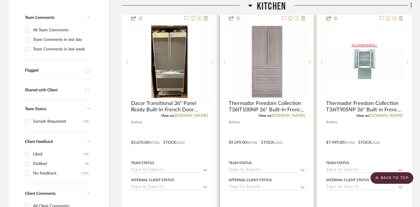
scroll to position [147, 0]
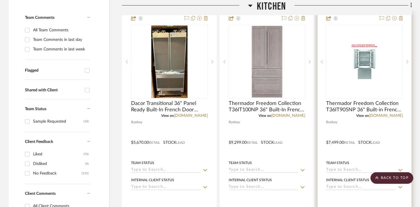
click at [362, 128] on div at bounding box center [365, 139] width 94 height 254
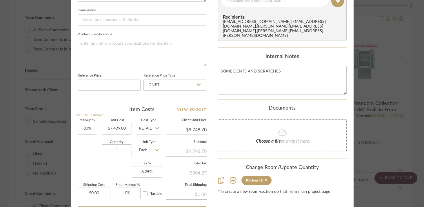
scroll to position [277, 0]
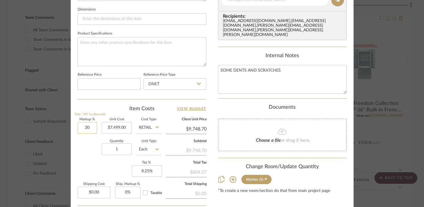
click at [86, 126] on input "30" at bounding box center [87, 128] width 19 height 12
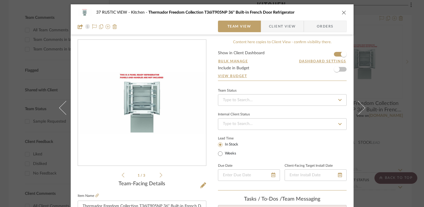
type input "0%"
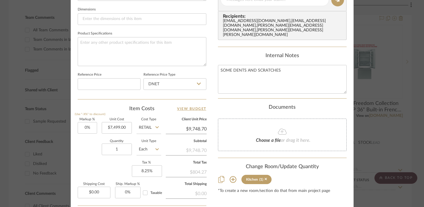
click at [85, 153] on div "Quantity 1 Unit Type Each" at bounding box center [120, 150] width 84 height 21
type input "$7,499.00"
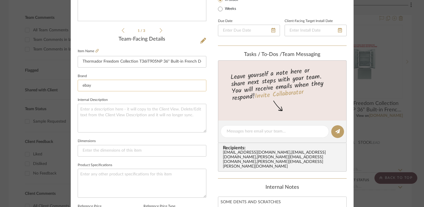
scroll to position [145, 0]
click at [95, 51] on icon at bounding box center [96, 49] width 3 height 3
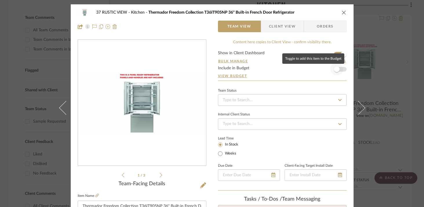
scroll to position [0, 0]
click at [335, 69] on span "button" at bounding box center [337, 69] width 6 height 6
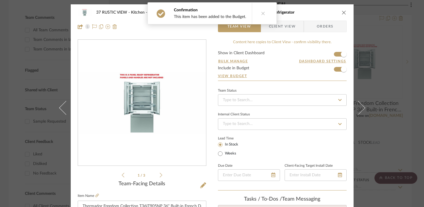
click at [342, 14] on icon "close" at bounding box center [344, 12] width 5 height 5
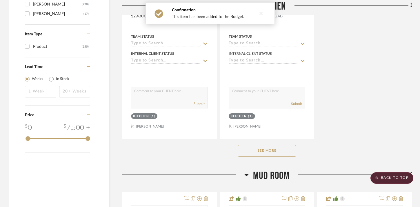
scroll to position [790, 0]
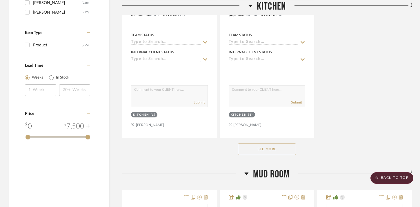
click at [265, 144] on button "See More" at bounding box center [267, 150] width 58 height 12
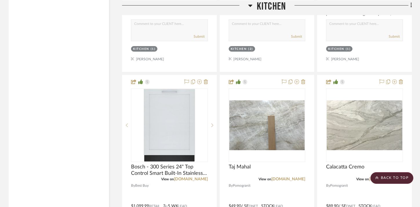
scroll to position [1373, 0]
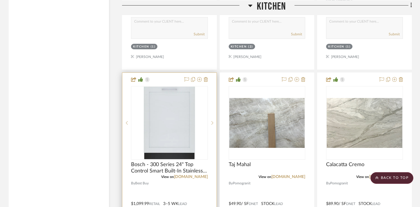
click at [169, 185] on div at bounding box center [169, 200] width 94 height 254
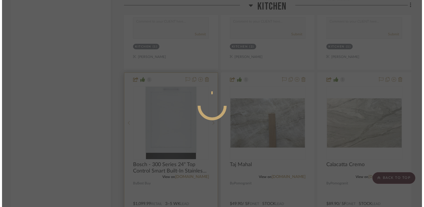
scroll to position [0, 0]
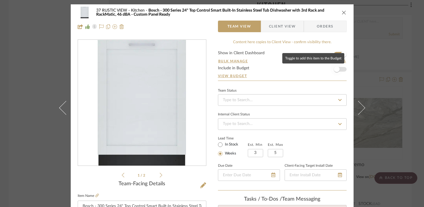
click at [336, 68] on span "button" at bounding box center [337, 69] width 6 height 6
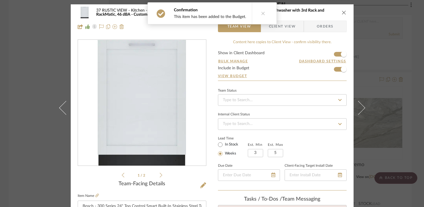
click at [343, 12] on icon "close" at bounding box center [344, 12] width 5 height 5
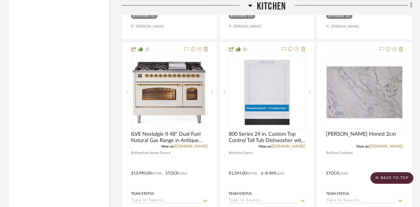
scroll to position [2948, 0]
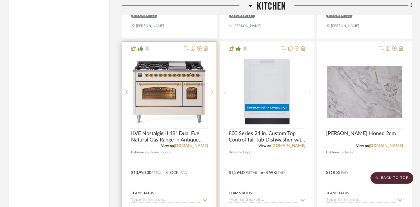
click at [176, 151] on div at bounding box center [169, 169] width 94 height 254
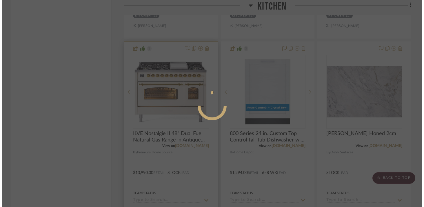
scroll to position [0, 0]
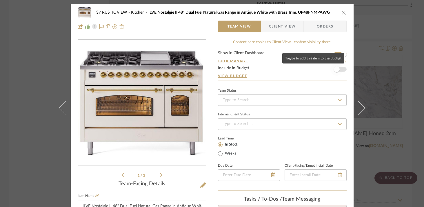
click at [336, 70] on span "button" at bounding box center [337, 69] width 6 height 6
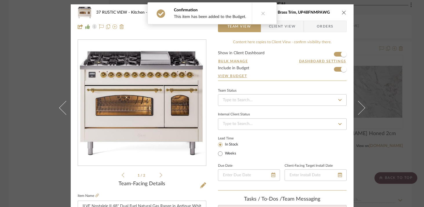
click at [343, 13] on icon "close" at bounding box center [344, 12] width 5 height 5
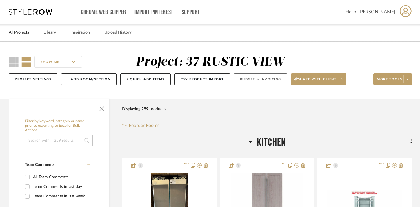
click at [264, 82] on button "Budget & Invoicing" at bounding box center [260, 79] width 53 height 12
click at [268, 81] on button "Budget & Invoicing" at bounding box center [260, 79] width 53 height 12
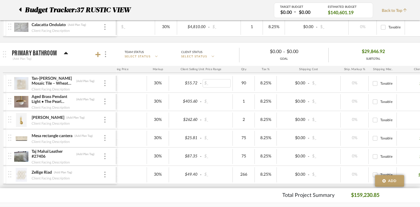
scroll to position [0, 138]
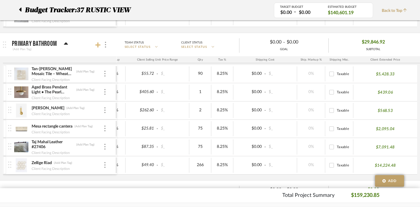
click at [99, 46] on icon at bounding box center [97, 45] width 5 height 6
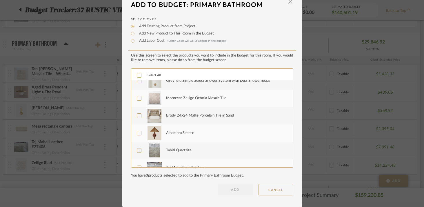
scroll to position [428, 0]
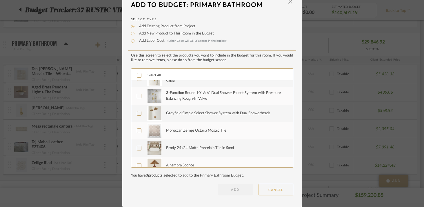
click at [281, 190] on button "CANCEL" at bounding box center [276, 190] width 35 height 12
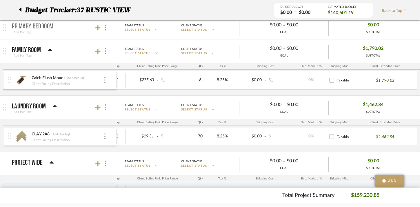
scroll to position [1028, 0]
